Goal: Information Seeking & Learning: Learn about a topic

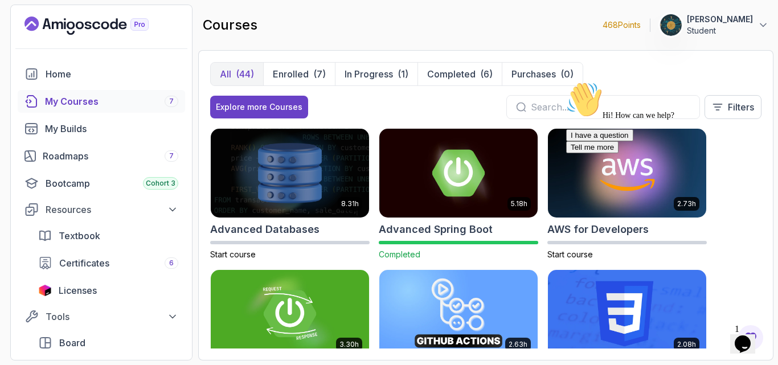
click at [724, 153] on div "Hi! How can we help? I have a question Tell me more" at bounding box center [668, 117] width 205 height 72
click at [368, 115] on div "Explore more Courses Filters" at bounding box center [486, 107] width 552 height 24
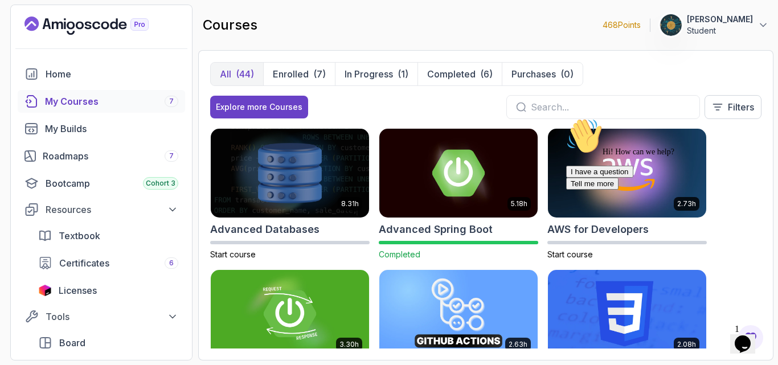
click at [566, 118] on icon "Chat attention grabber" at bounding box center [566, 118] width 0 height 0
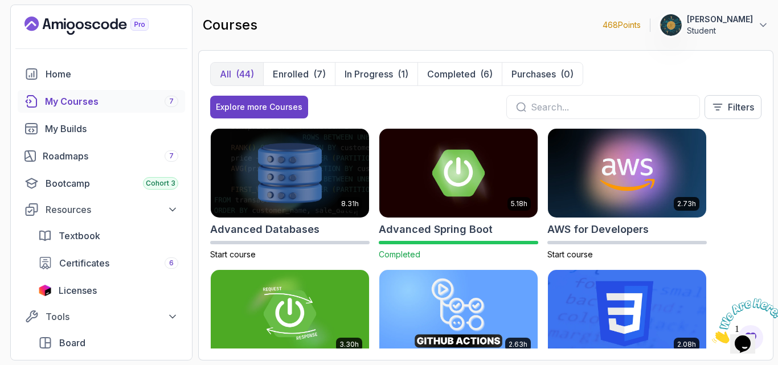
drag, startPoint x: 38, startPoint y: 46, endPoint x: 761, endPoint y: 238, distance: 747.7
click at [761, 238] on div "8.31h Advanced Databases Start course 5.18h Advanced Spring Boot Completed 2.73…" at bounding box center [486, 238] width 552 height 221
click at [712, 336] on icon "Close" at bounding box center [712, 341] width 0 height 10
click at [541, 262] on div "8.31h Advanced Databases Start course 5.18h Advanced Spring Boot Completed 2.73…" at bounding box center [486, 238] width 552 height 221
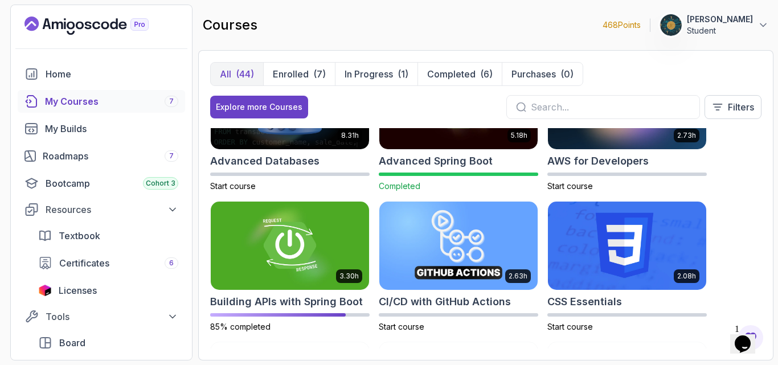
scroll to position [91, 0]
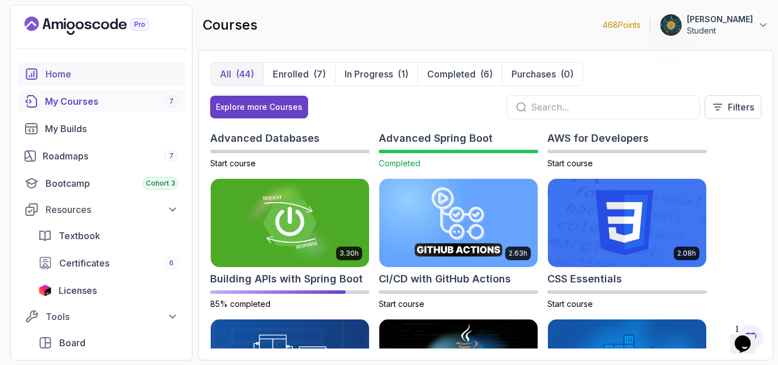
click at [79, 78] on div "Home" at bounding box center [112, 74] width 133 height 14
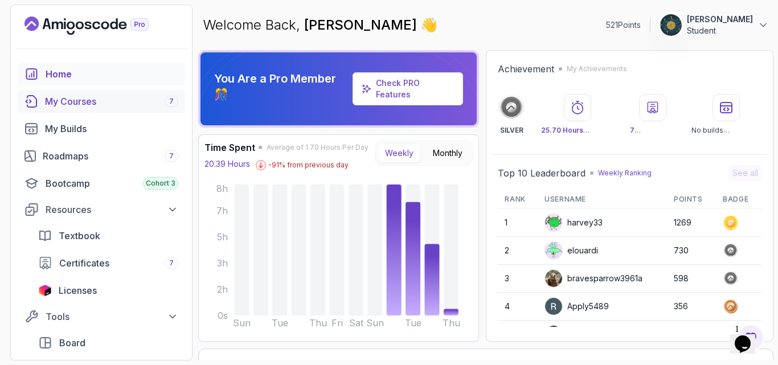
click at [72, 96] on div "My Courses 7" at bounding box center [111, 102] width 133 height 14
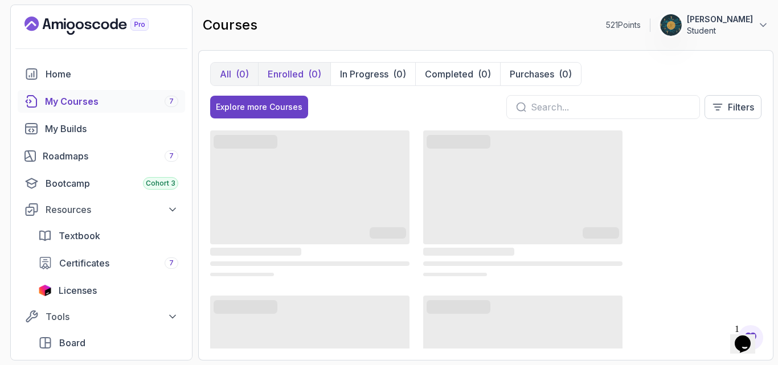
click at [303, 76] on button "Enrolled (0)" at bounding box center [294, 74] width 72 height 23
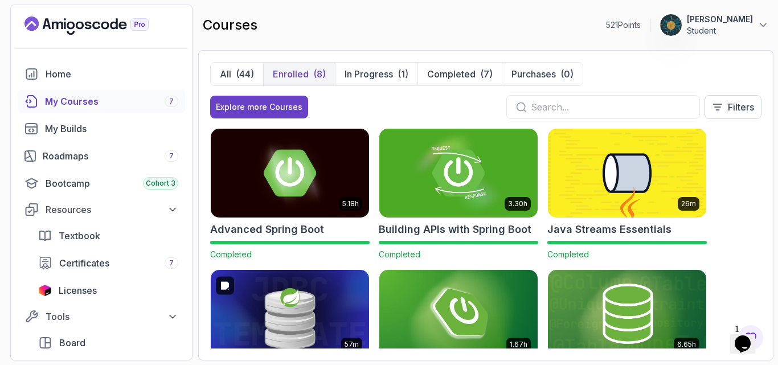
click at [261, 328] on img at bounding box center [290, 314] width 166 height 93
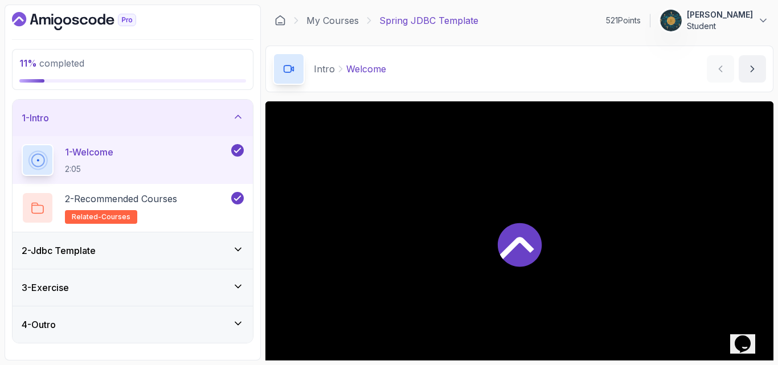
click at [176, 254] on div "2 - Jdbc Template" at bounding box center [133, 251] width 222 height 14
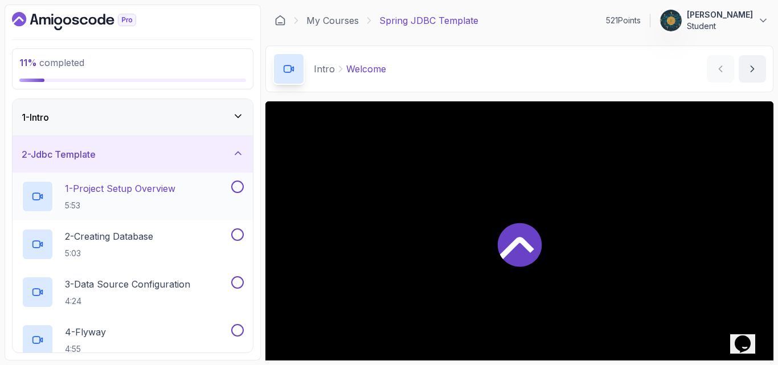
click at [125, 206] on p "5:53" at bounding box center [120, 205] width 111 height 11
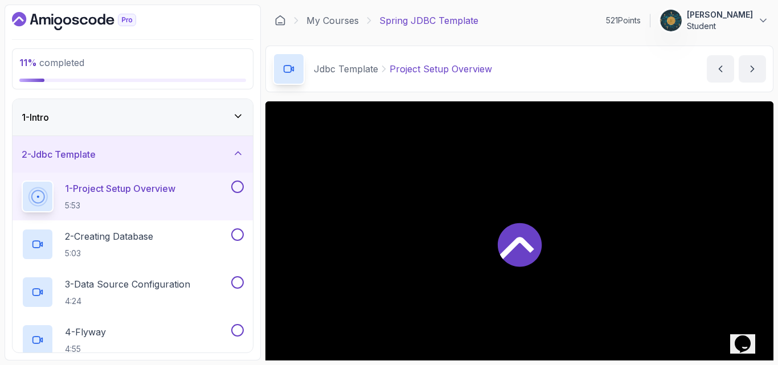
click at [549, 82] on div "Jdbc Template Project Setup Overview Project Setup Overview by nelson" at bounding box center [520, 69] width 508 height 47
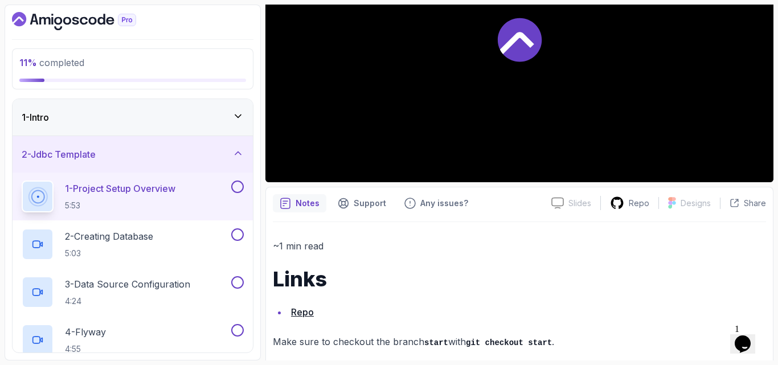
scroll to position [218, 0]
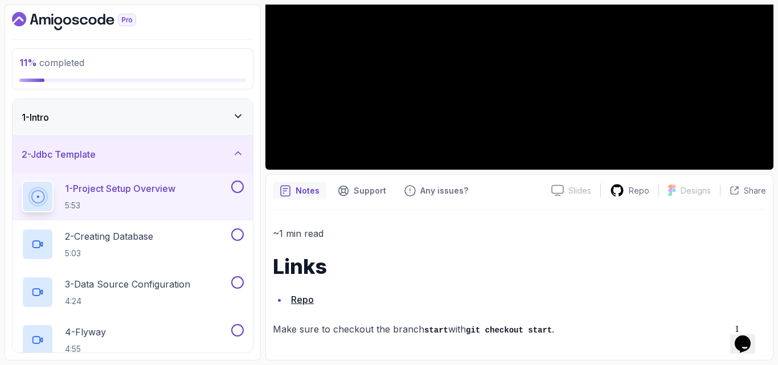
drag, startPoint x: 629, startPoint y: 189, endPoint x: 409, endPoint y: 260, distance: 230.5
click at [409, 260] on h1 "Links" at bounding box center [519, 266] width 493 height 23
click at [66, 18] on icon "Dashboard" at bounding box center [67, 21] width 8 height 8
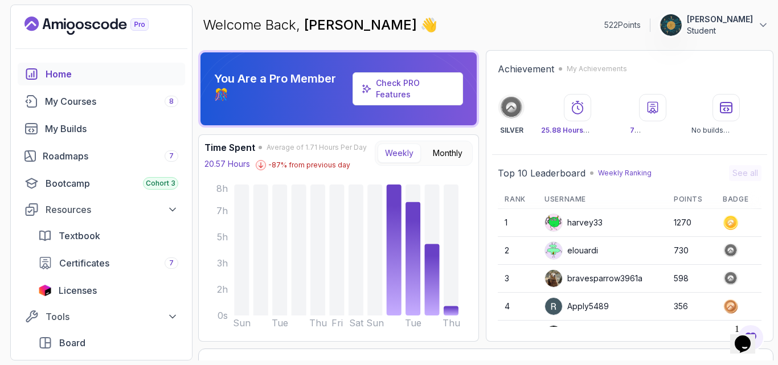
click at [749, 80] on div "Achievement My Achievements SILVER 25.88 Hours Watched 7 Certificates No builds…" at bounding box center [629, 98] width 275 height 84
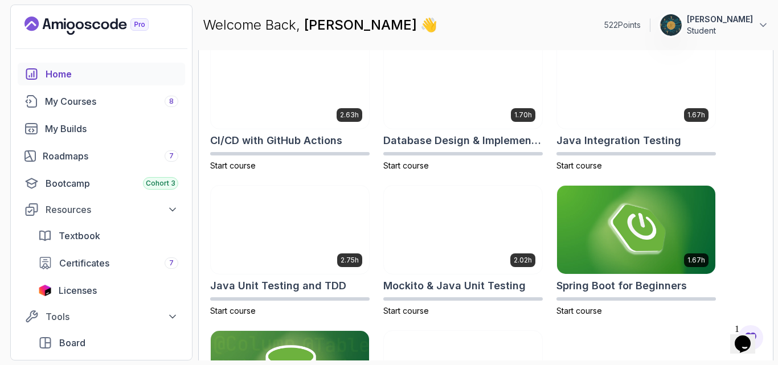
scroll to position [300, 0]
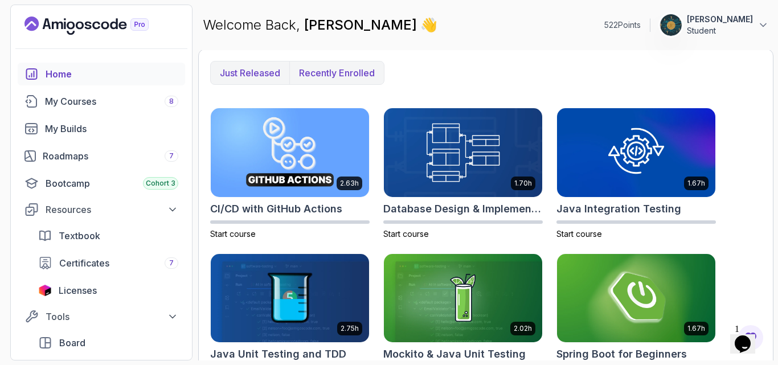
click at [344, 80] on button "Recently enrolled" at bounding box center [336, 73] width 95 height 23
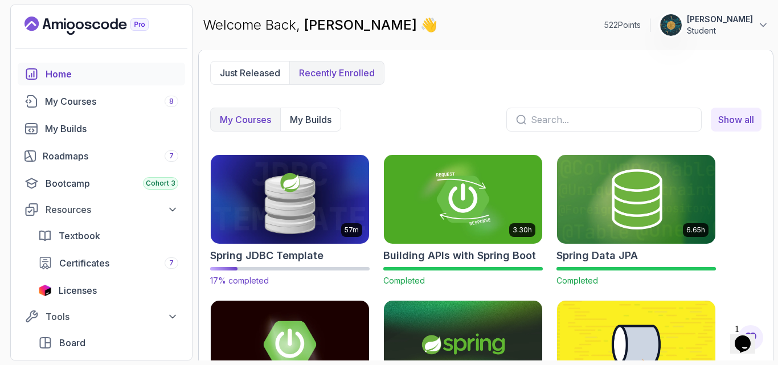
click at [309, 256] on h2 "Spring JDBC Template" at bounding box center [266, 256] width 113 height 16
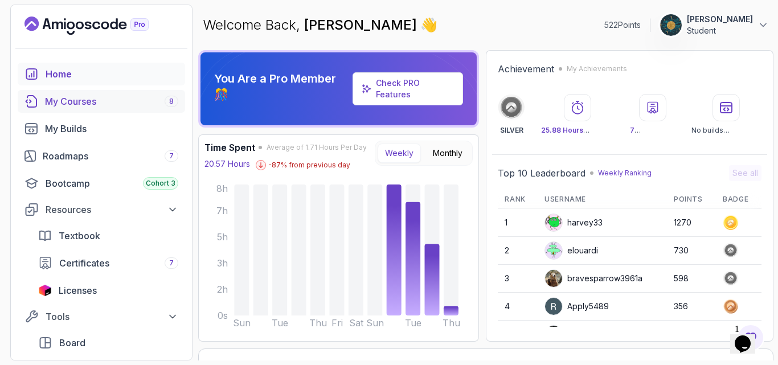
click at [102, 104] on div "My Courses 8" at bounding box center [111, 102] width 133 height 14
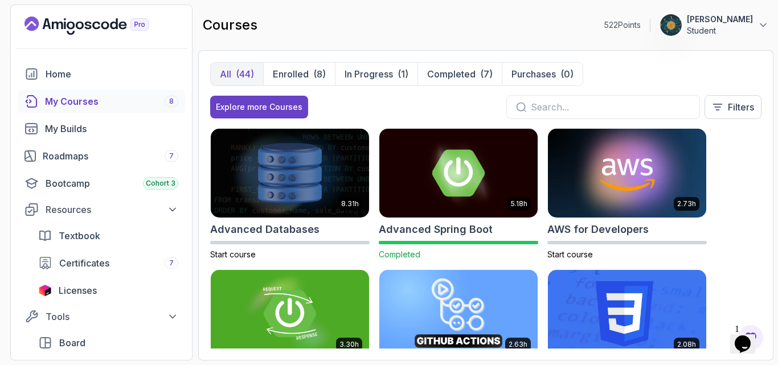
click at [748, 207] on div "8.31h Advanced Databases Start course 5.18h Advanced Spring Boot Completed 2.73…" at bounding box center [486, 238] width 552 height 221
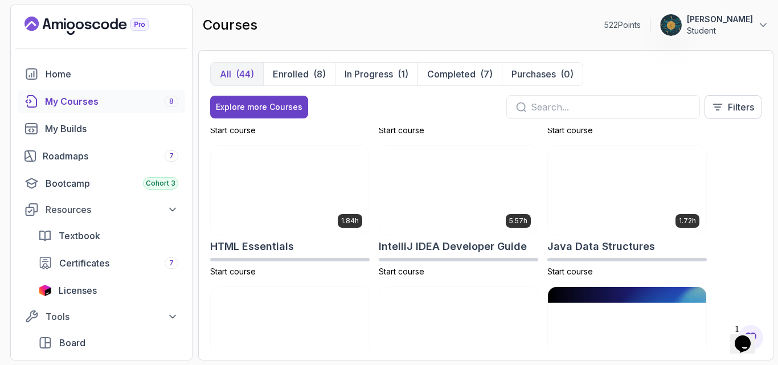
scroll to position [524, 0]
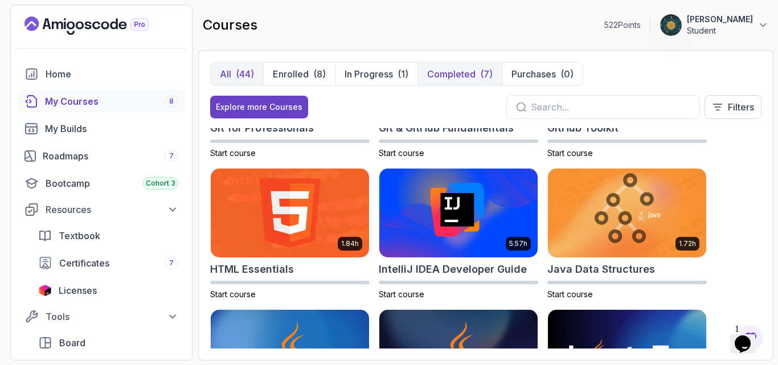
click at [455, 75] on p "Completed" at bounding box center [451, 74] width 48 height 14
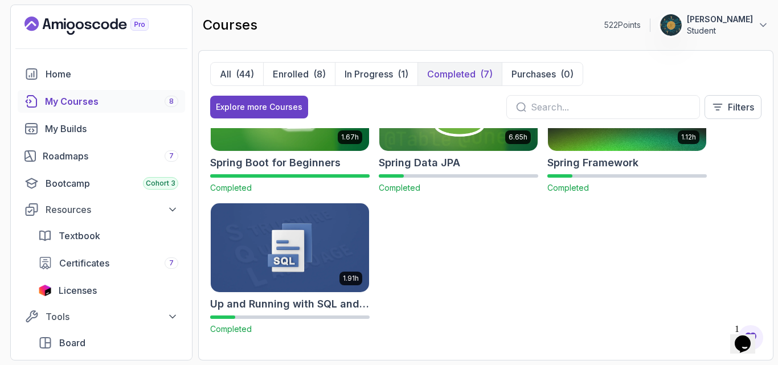
scroll to position [207, 0]
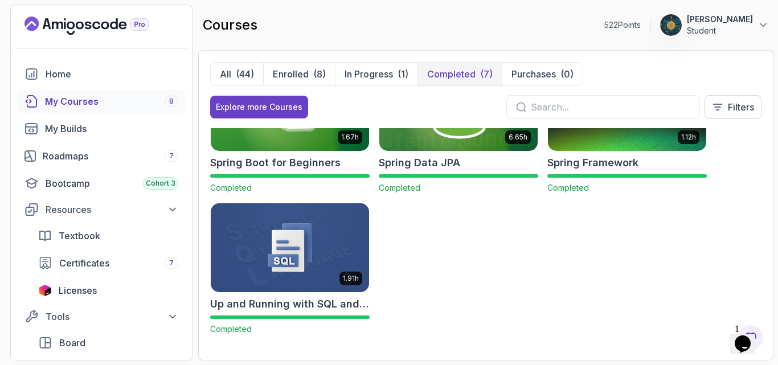
click at [440, 158] on h2 "Spring Data JPA" at bounding box center [419, 163] width 81 height 16
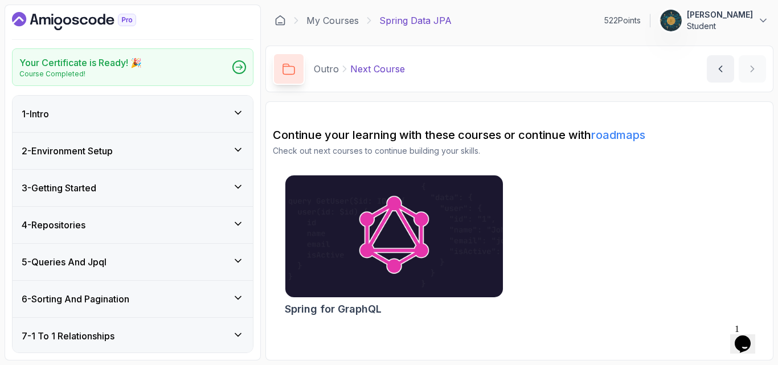
click at [129, 150] on div "2 - Environment Setup" at bounding box center [133, 151] width 222 height 14
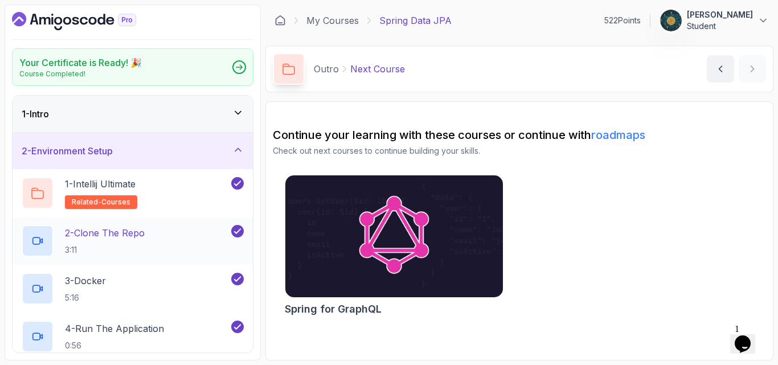
click at [126, 233] on p "2 - Clone The Repo" at bounding box center [105, 233] width 80 height 14
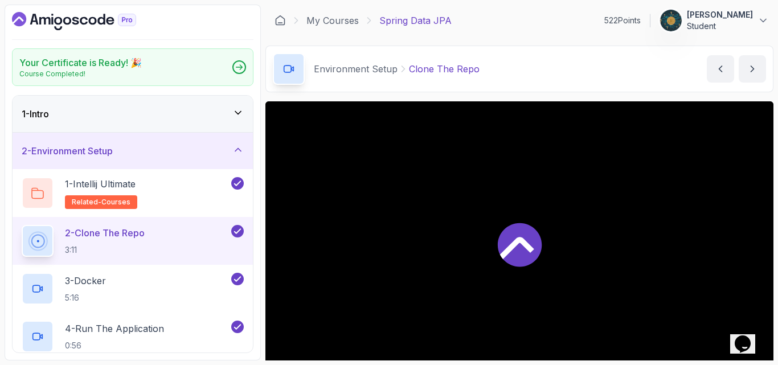
click at [520, 84] on div "Environment Setup Clone The Repo Clone The Repo by nelson" at bounding box center [520, 69] width 508 height 47
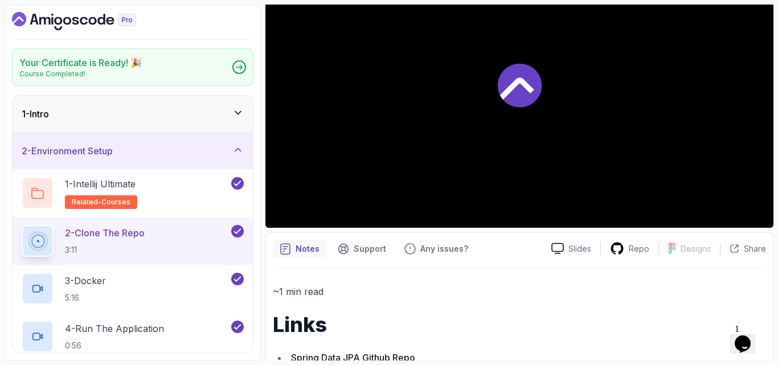
scroll to position [264, 0]
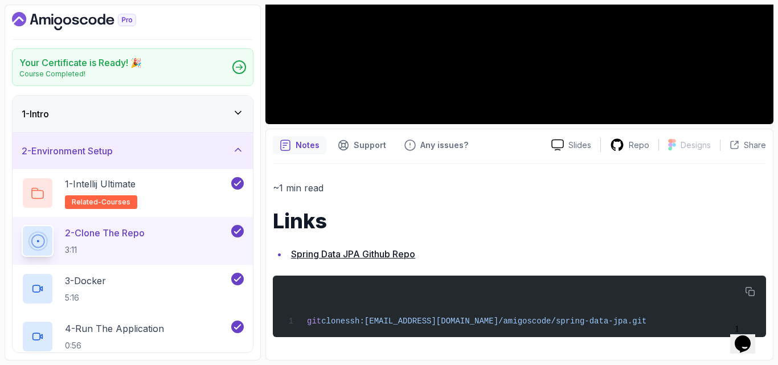
click at [87, 14] on icon "Dashboard" at bounding box center [74, 21] width 124 height 18
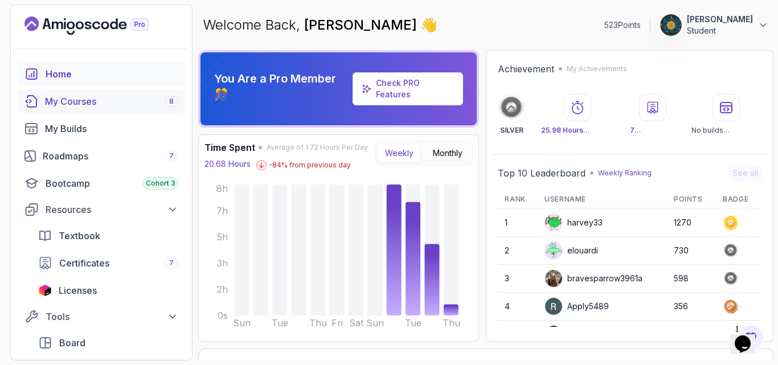
click at [54, 105] on div "My Courses 8" at bounding box center [111, 102] width 133 height 14
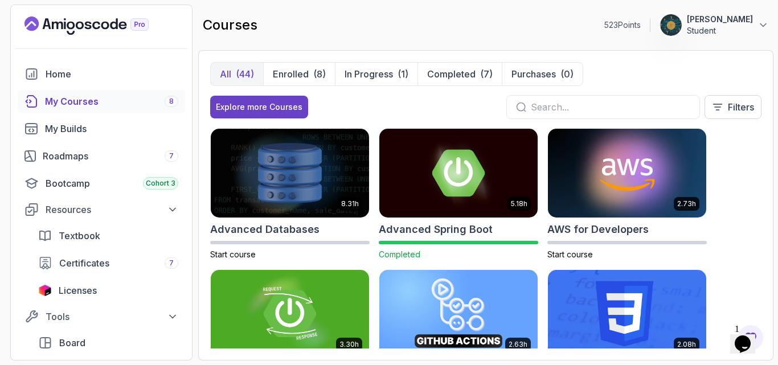
click at [614, 109] on input "text" at bounding box center [611, 107] width 160 height 14
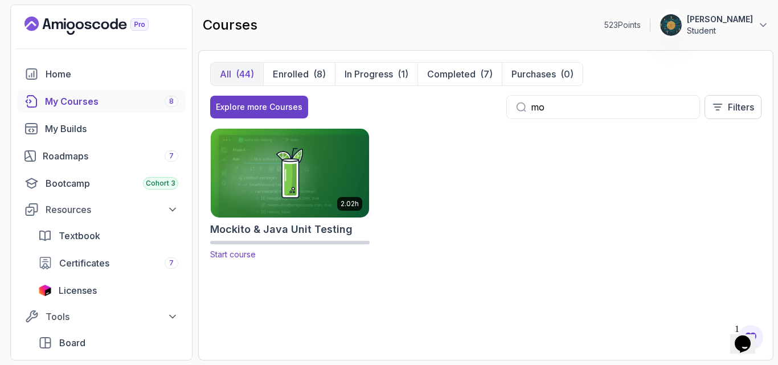
click at [324, 230] on h2 "Mockito & Java Unit Testing" at bounding box center [281, 230] width 142 height 16
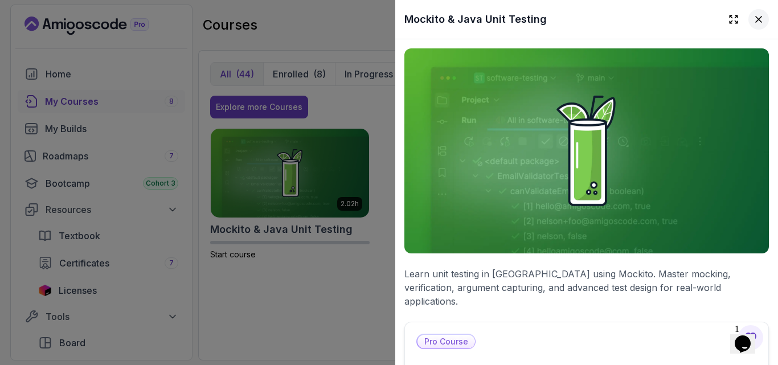
click at [753, 19] on icon at bounding box center [758, 19] width 11 height 11
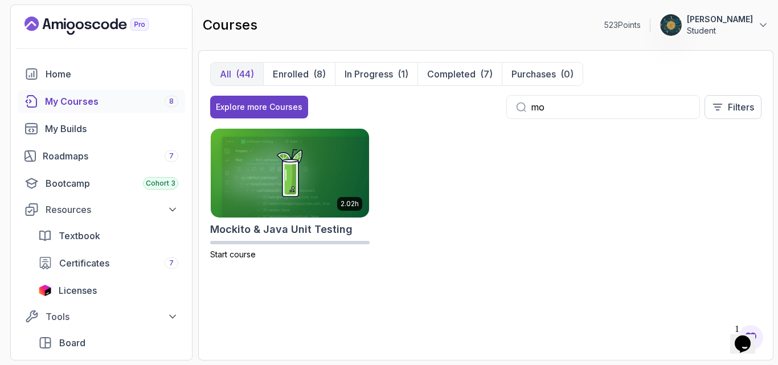
click at [598, 98] on div "mo" at bounding box center [604, 107] width 194 height 24
click at [578, 109] on input "mo" at bounding box center [611, 107] width 160 height 14
type input "m"
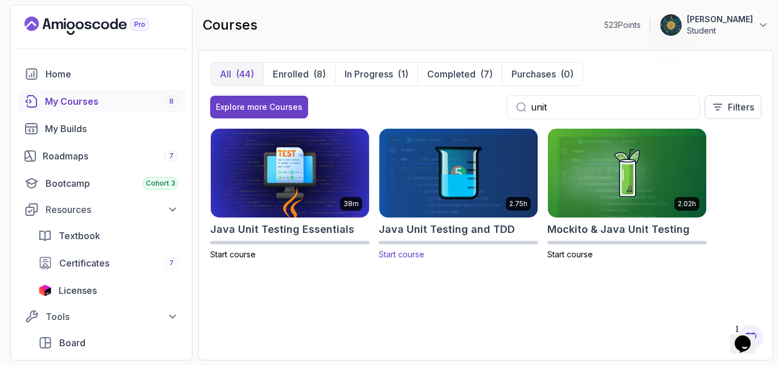
type input "unit"
click at [488, 229] on h2 "Java Unit Testing and TDD" at bounding box center [447, 230] width 136 height 16
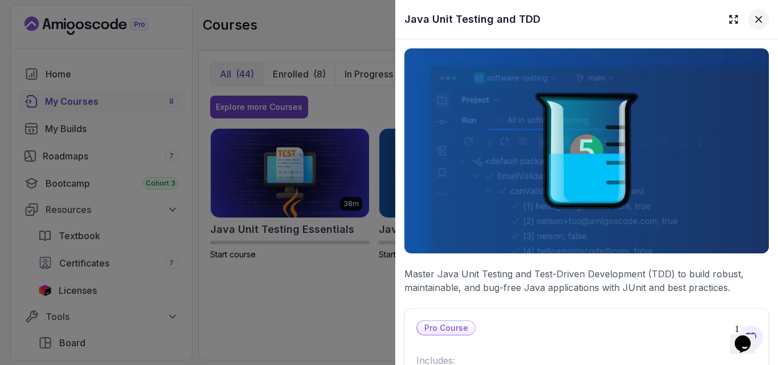
click at [753, 20] on icon at bounding box center [758, 19] width 11 height 11
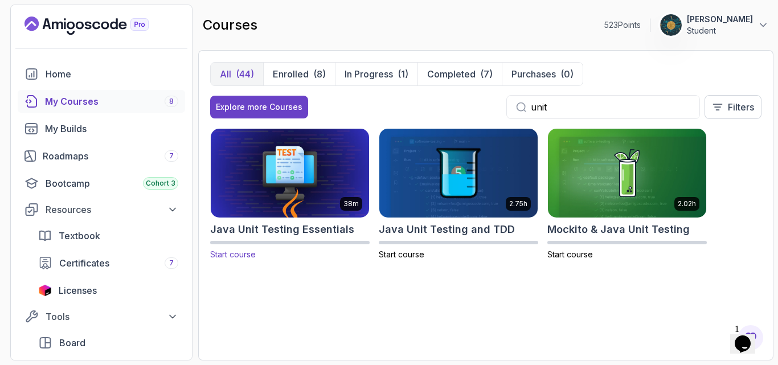
click at [301, 231] on h2 "Java Unit Testing Essentials" at bounding box center [282, 230] width 144 height 16
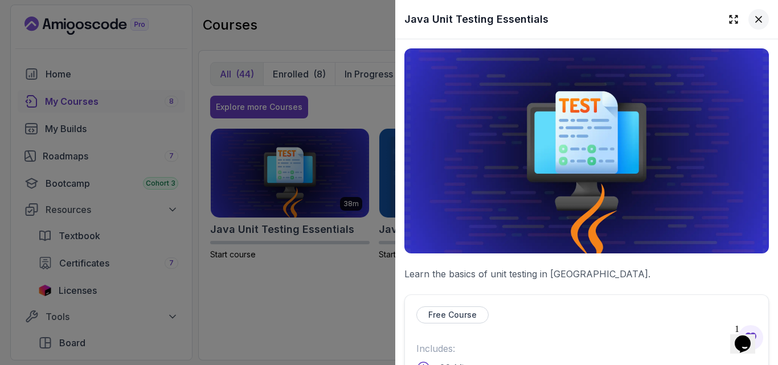
click at [753, 22] on icon at bounding box center [758, 19] width 11 height 11
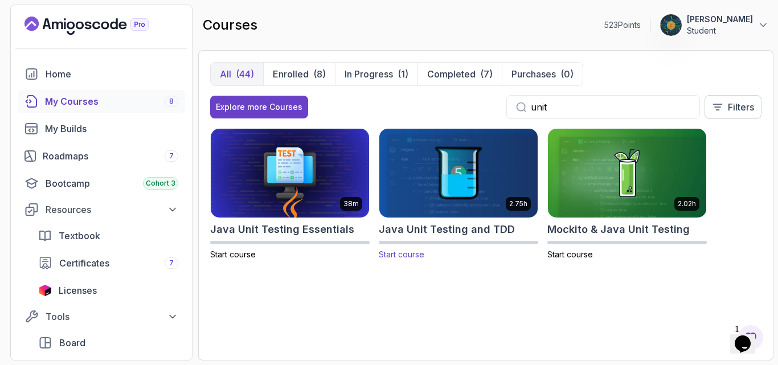
click at [464, 231] on h2 "Java Unit Testing and TDD" at bounding box center [447, 230] width 136 height 16
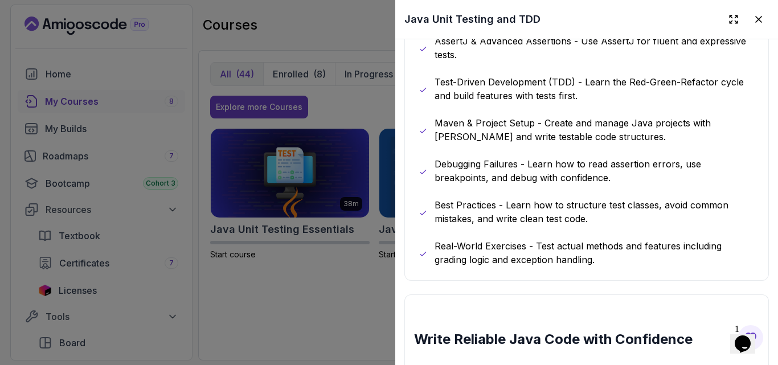
scroll to position [747, 0]
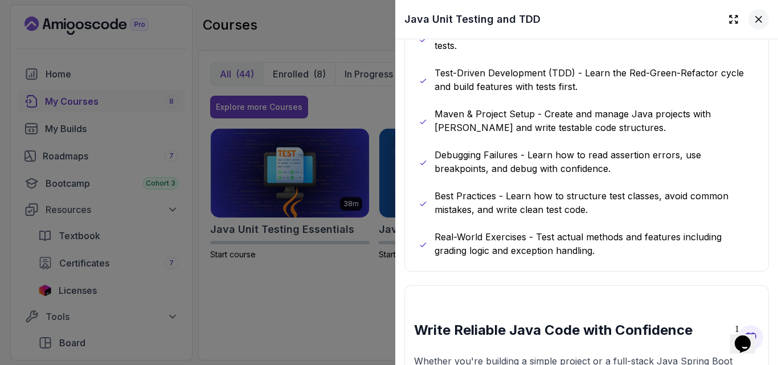
click at [754, 20] on icon at bounding box center [758, 19] width 11 height 11
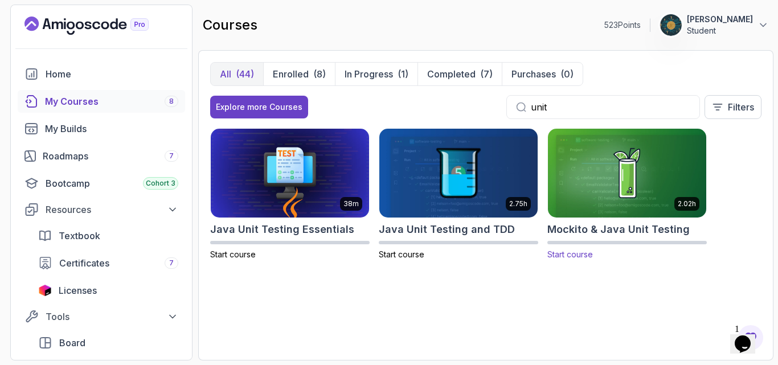
click at [643, 231] on h2 "Mockito & Java Unit Testing" at bounding box center [619, 230] width 142 height 16
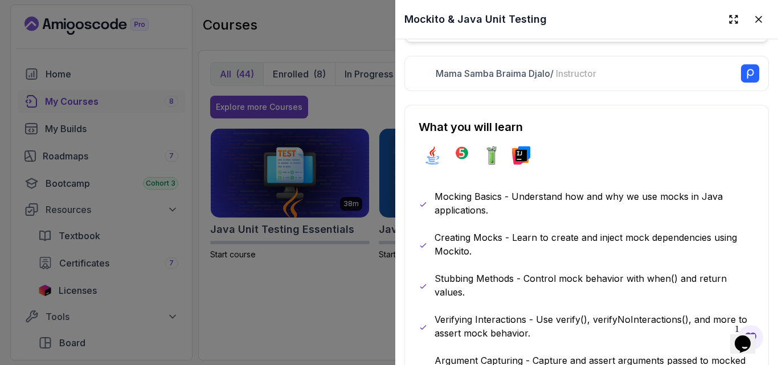
scroll to position [558, 0]
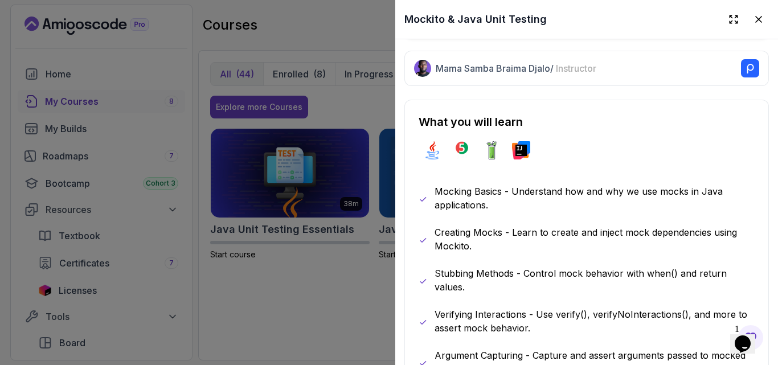
drag, startPoint x: 778, startPoint y: 87, endPoint x: 778, endPoint y: 93, distance: 6.8
click at [778, 93] on div at bounding box center [778, 182] width 1 height 365
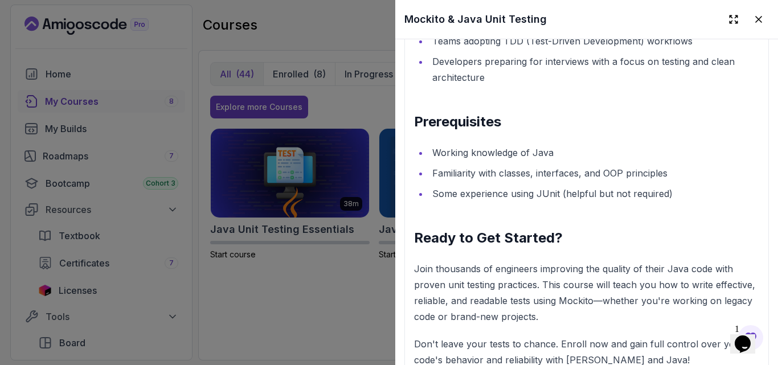
scroll to position [1854, 0]
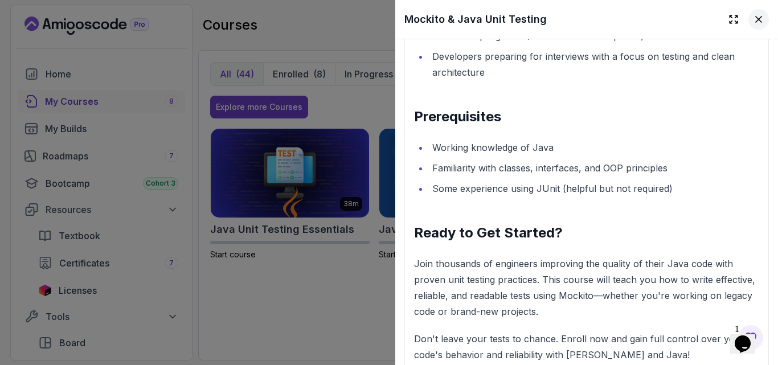
click at [749, 10] on button at bounding box center [759, 19] width 21 height 21
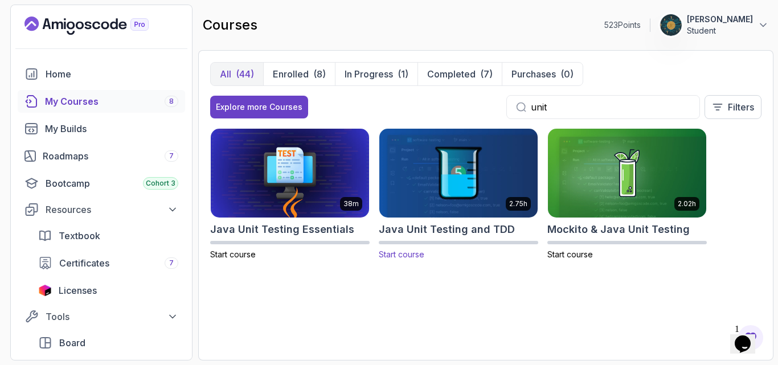
click at [449, 233] on h2 "Java Unit Testing and TDD" at bounding box center [447, 230] width 136 height 16
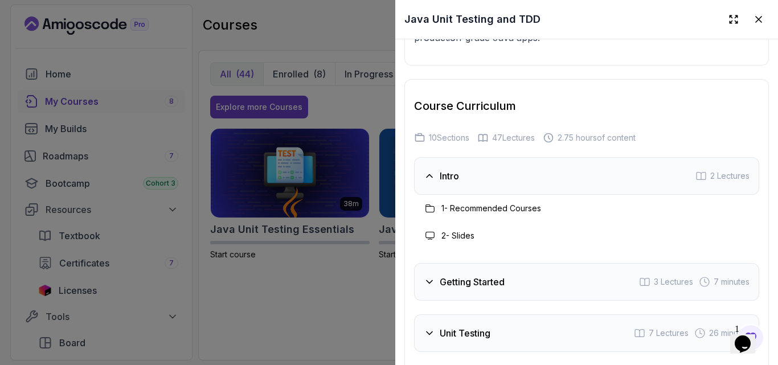
scroll to position [1597, 0]
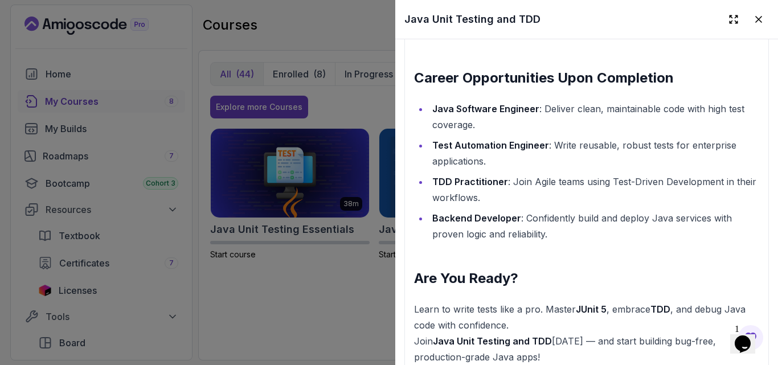
click at [268, 313] on div at bounding box center [389, 182] width 778 height 365
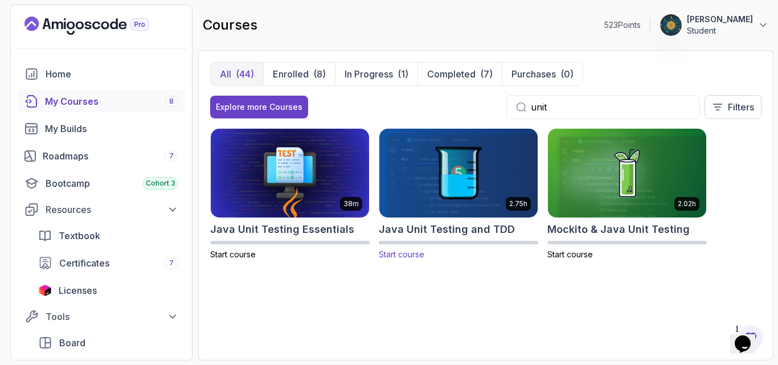
click at [415, 231] on h2 "Java Unit Testing and TDD" at bounding box center [447, 230] width 136 height 16
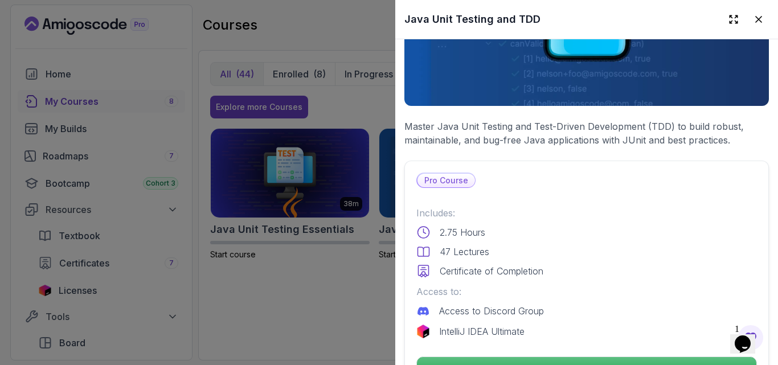
scroll to position [101, 0]
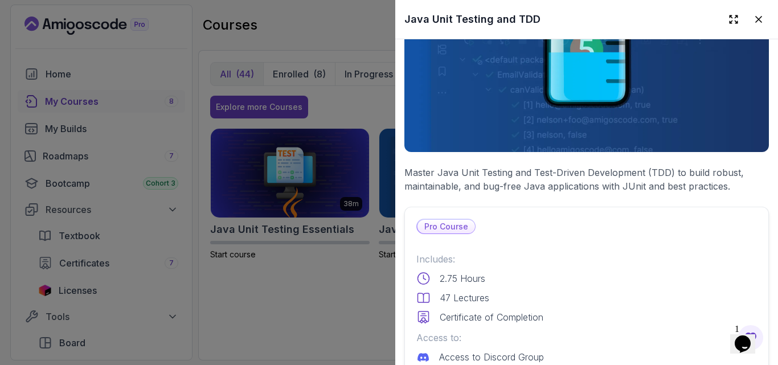
click at [778, 56] on div at bounding box center [778, 182] width 1 height 365
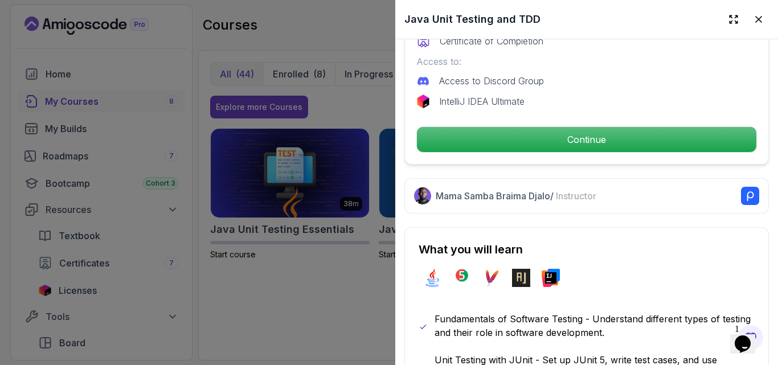
scroll to position [383, 0]
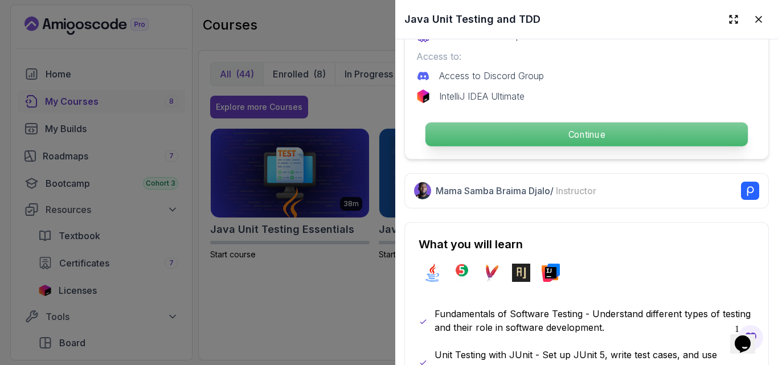
drag, startPoint x: 581, startPoint y: 132, endPoint x: 512, endPoint y: 131, distance: 69.5
click at [512, 131] on p "Continue" at bounding box center [587, 135] width 323 height 24
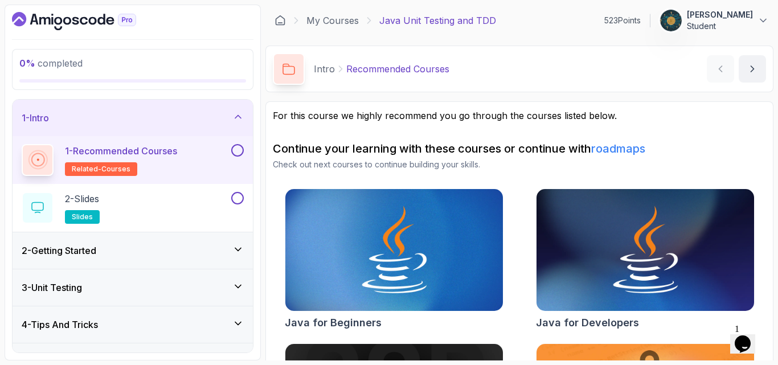
click at [744, 143] on h2 "Continue your learning with these courses or continue with roadmaps" at bounding box center [519, 149] width 493 height 16
click at [701, 136] on div "For this course we highly recommend you go through the courses listed below. Co…" at bounding box center [519, 299] width 493 height 381
click at [239, 146] on button at bounding box center [237, 150] width 13 height 13
click at [169, 199] on div "2 - Slides slides" at bounding box center [125, 208] width 207 height 32
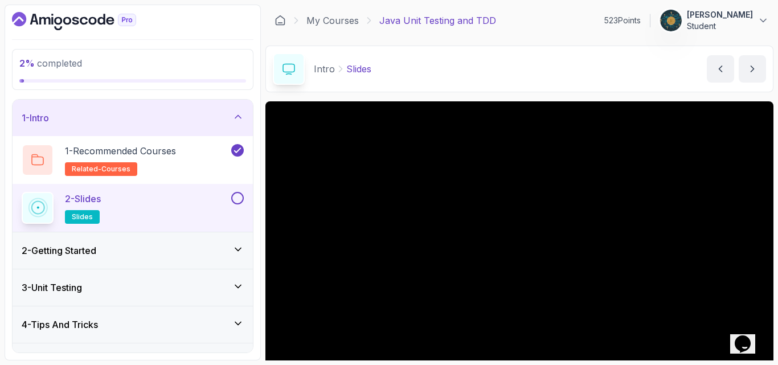
click at [446, 82] on div "Intro Slides Slides by nelson" at bounding box center [520, 69] width 508 height 47
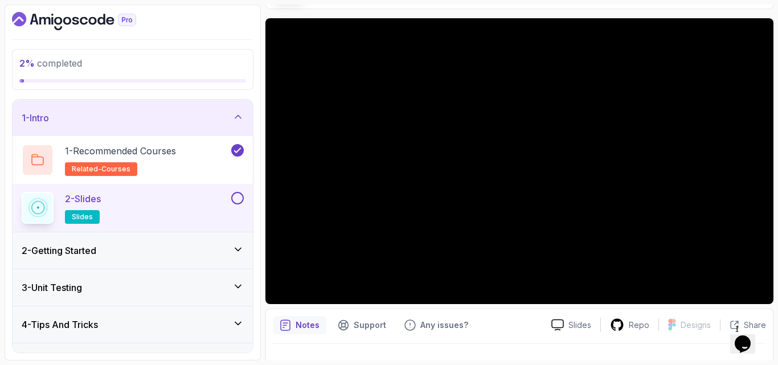
scroll to position [60, 0]
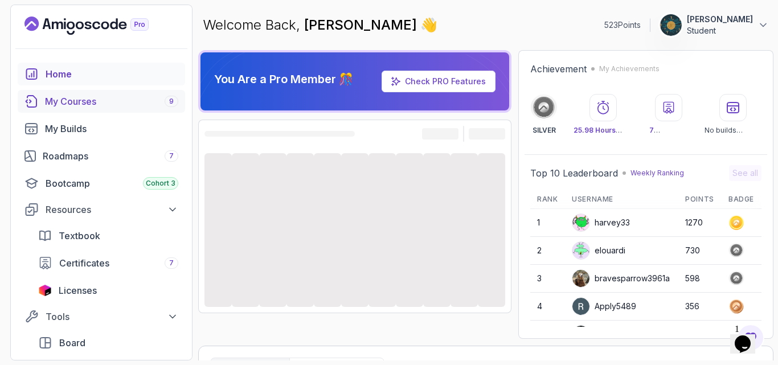
click at [81, 106] on div "My Courses 9" at bounding box center [111, 102] width 133 height 14
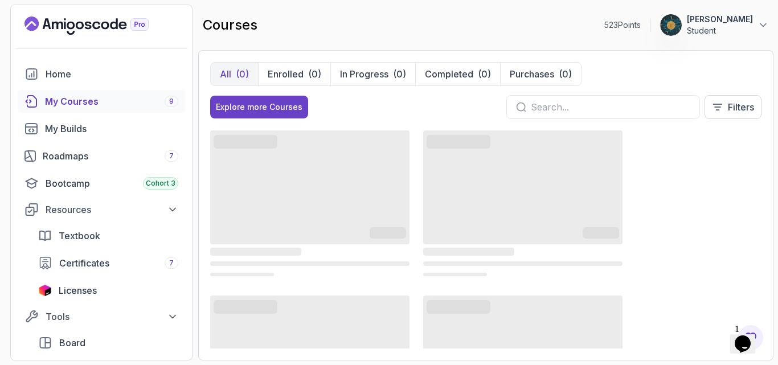
click at [614, 111] on input "text" at bounding box center [611, 107] width 160 height 14
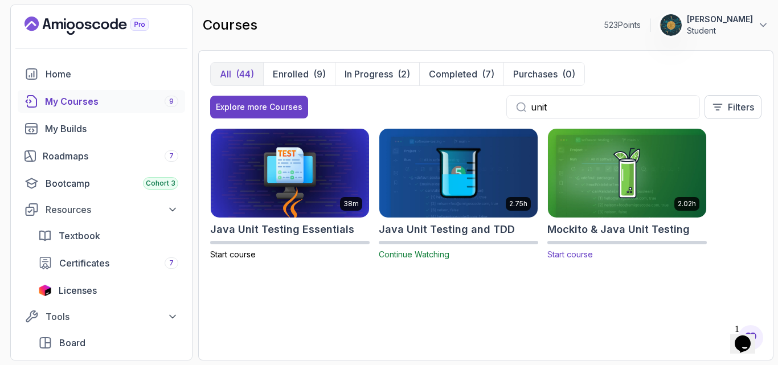
type input "unit"
click at [641, 234] on h2 "Mockito & Java Unit Testing" at bounding box center [619, 230] width 142 height 16
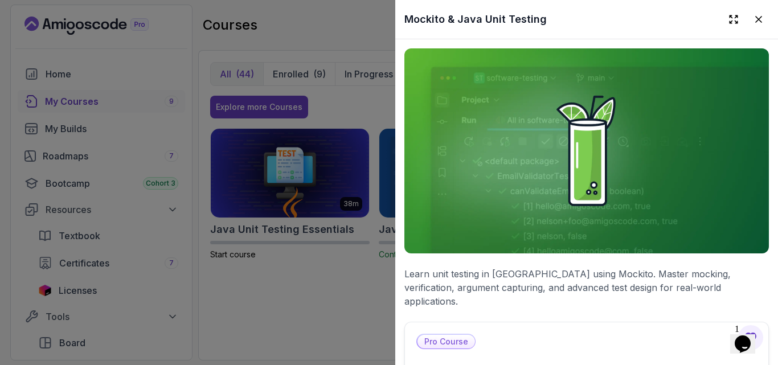
click at [586, 285] on p "Learn unit testing in [GEOGRAPHIC_DATA] using Mockito. Master mocking, verifica…" at bounding box center [587, 287] width 365 height 41
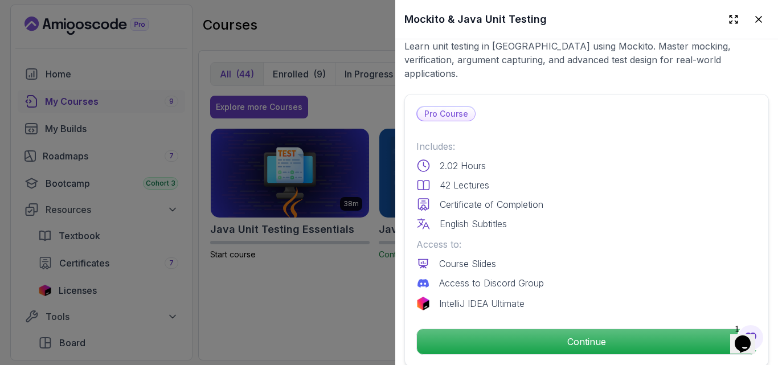
scroll to position [342, 0]
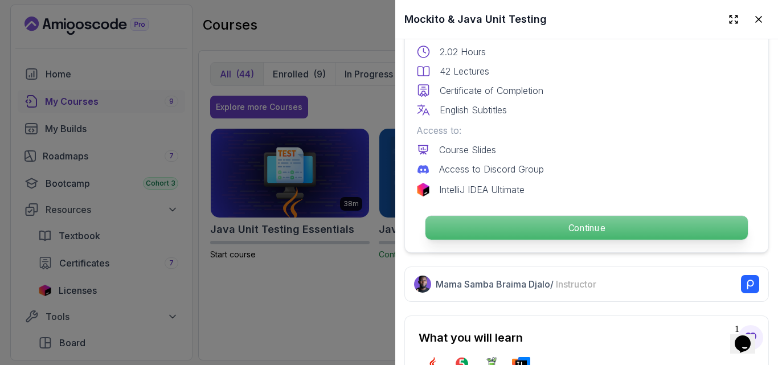
click at [551, 216] on p "Continue" at bounding box center [587, 228] width 323 height 24
